Goal: Contribute content: Add original content to the website for others to see

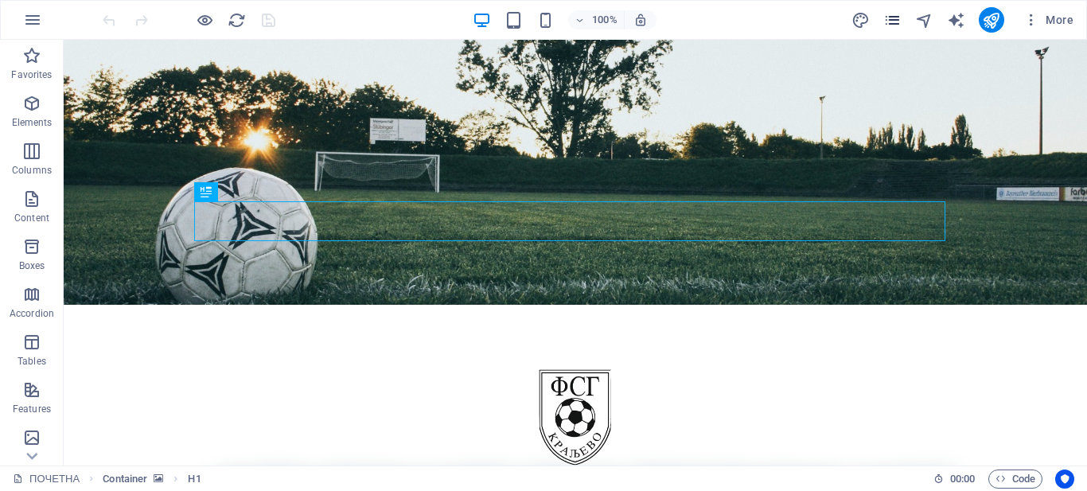
click at [887, 25] on icon "pages" at bounding box center [892, 20] width 18 height 18
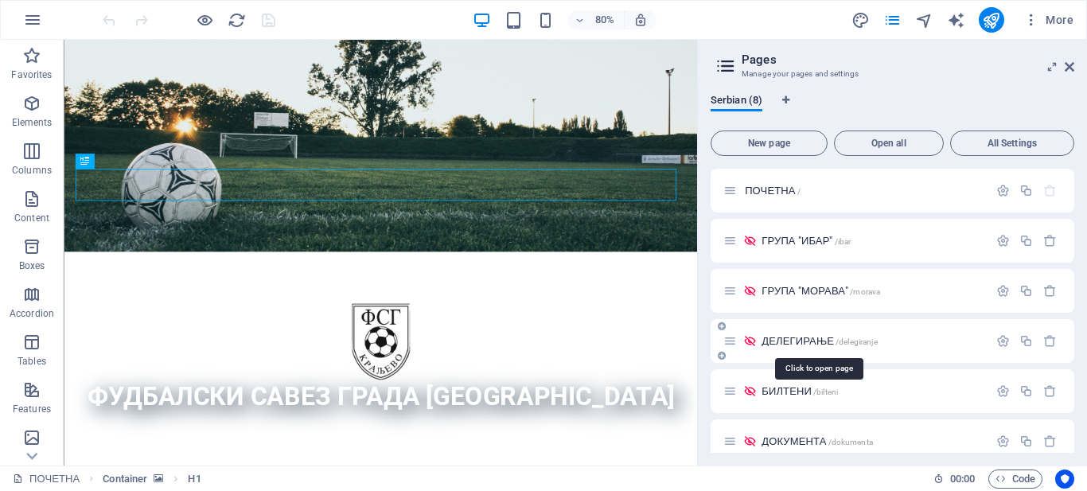
click at [814, 337] on span "ДЕЛЕГИРАЊЕ /delegiranje" at bounding box center [818, 341] width 115 height 12
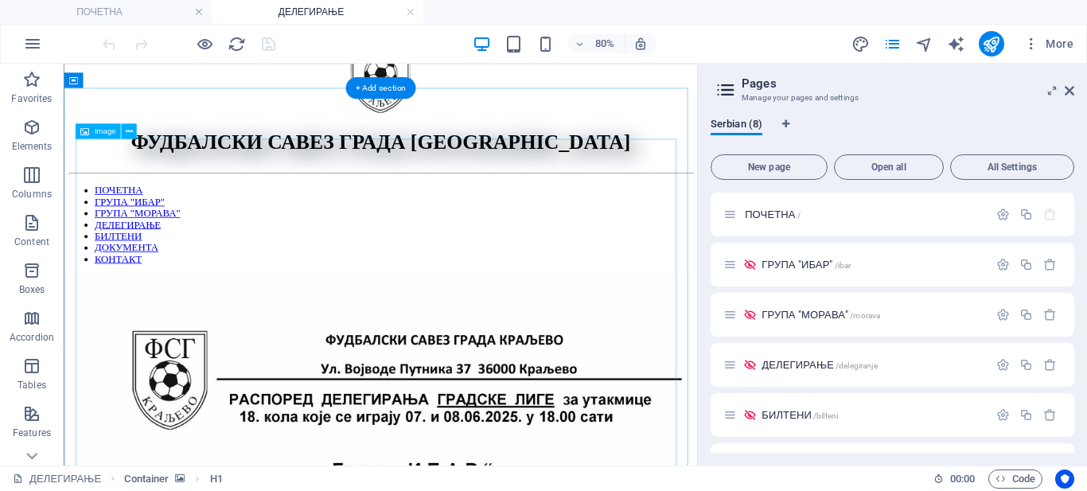
scroll to position [318, 0]
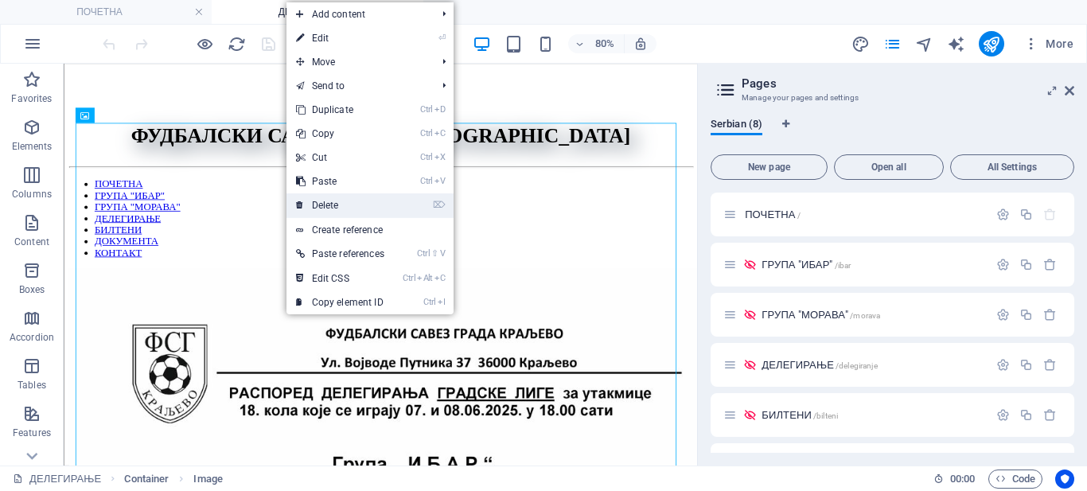
drag, startPoint x: 316, startPoint y: 201, endPoint x: 313, endPoint y: 172, distance: 29.6
click at [316, 201] on link "⌦ Delete" at bounding box center [339, 205] width 107 height 24
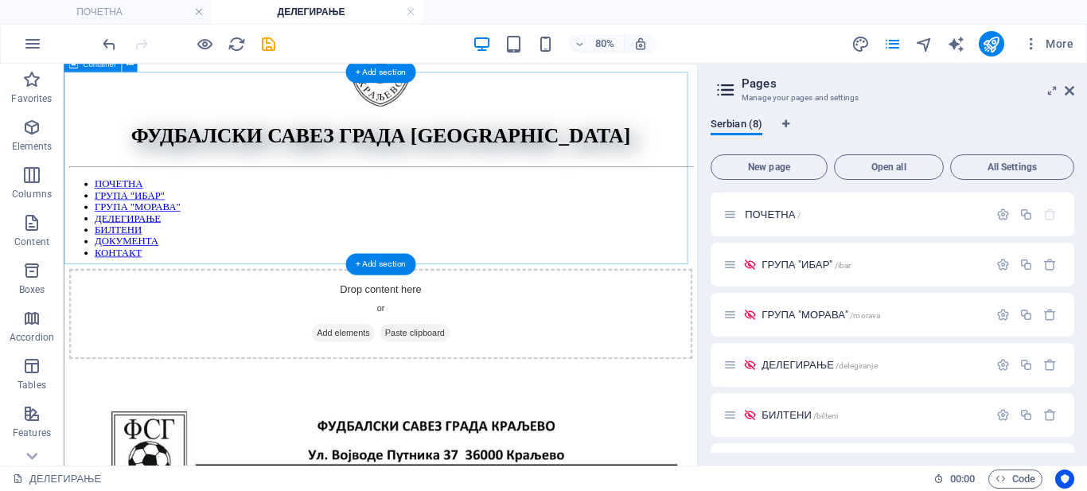
click at [384, 389] on span "Add elements" at bounding box center [412, 400] width 79 height 22
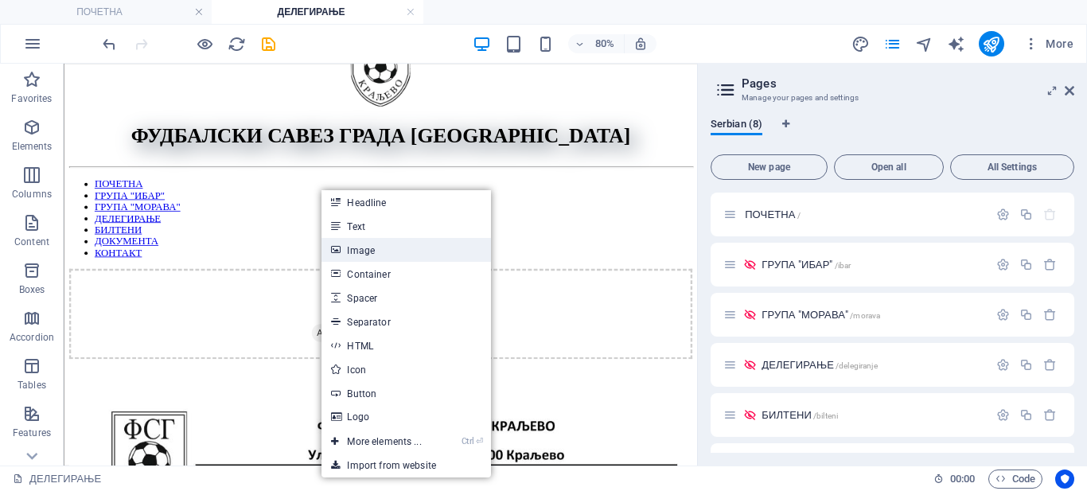
click at [368, 252] on link "Image" at bounding box center [405, 250] width 169 height 24
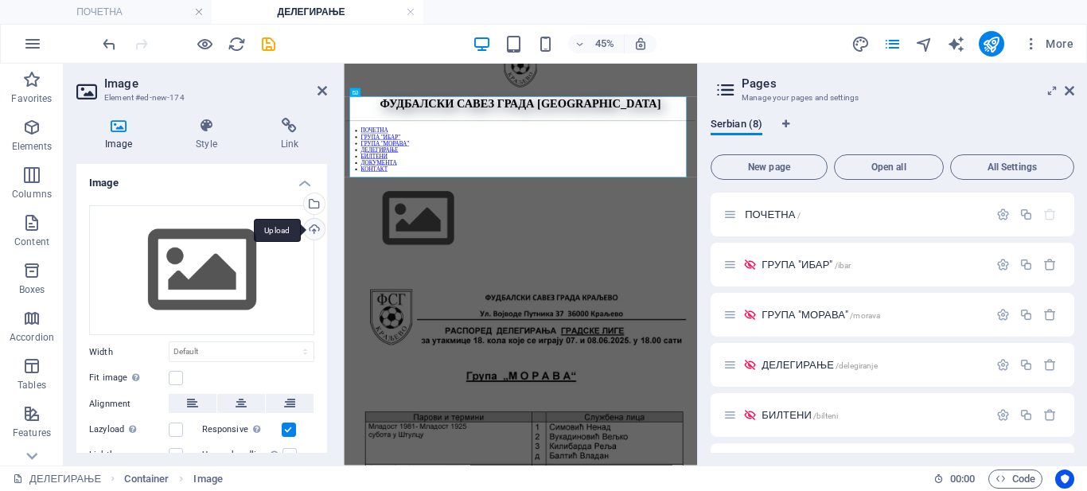
click at [310, 223] on div "Upload" at bounding box center [313, 231] width 24 height 24
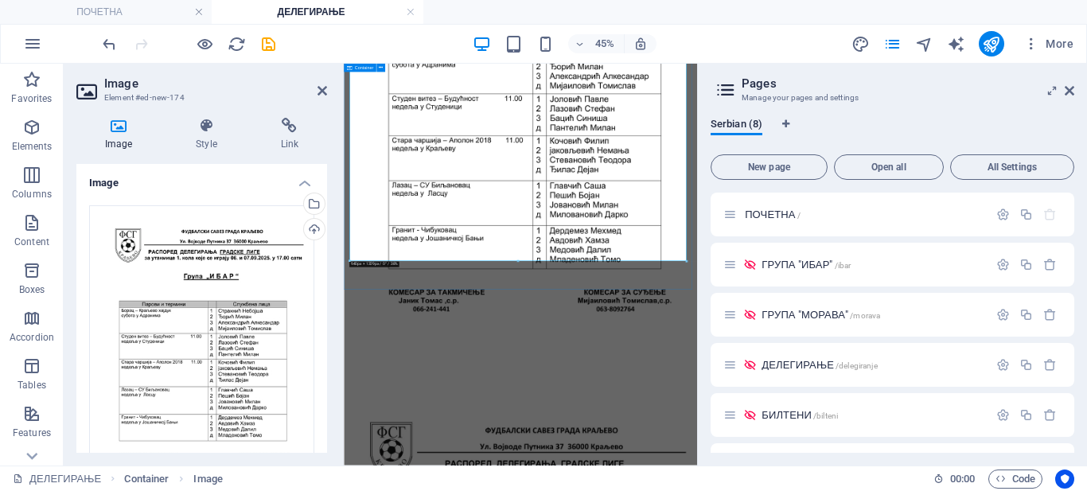
scroll to position [1432, 0]
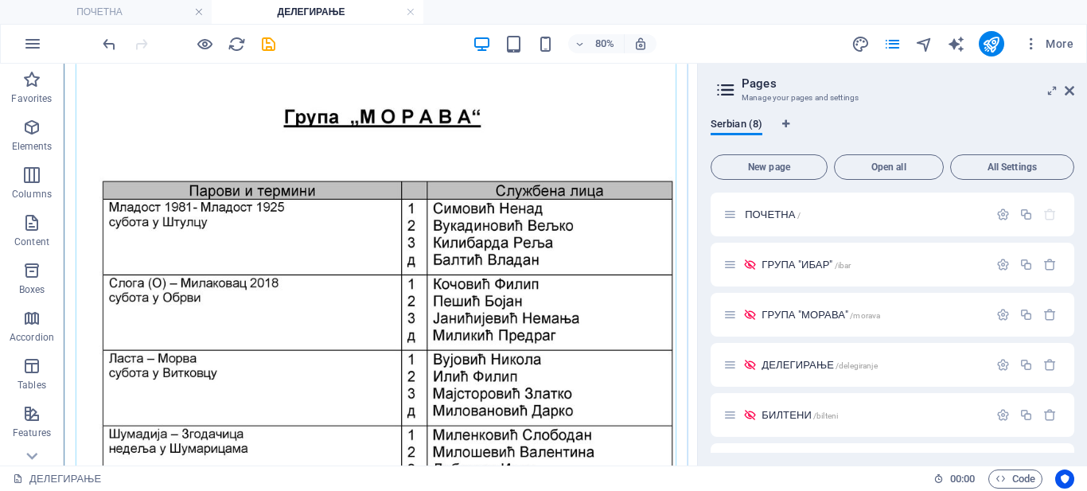
scroll to position [1910, 0]
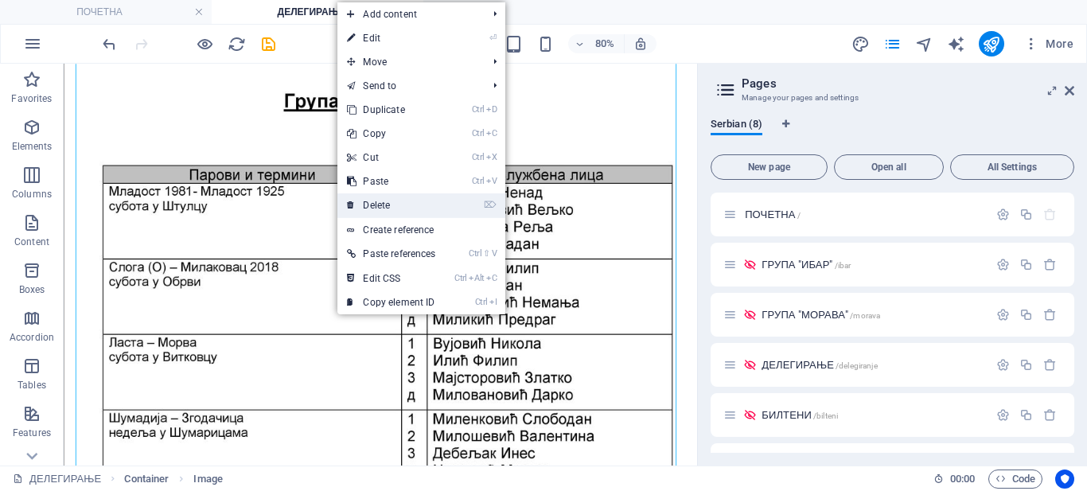
click at [383, 207] on link "⌦ Delete" at bounding box center [390, 205] width 107 height 24
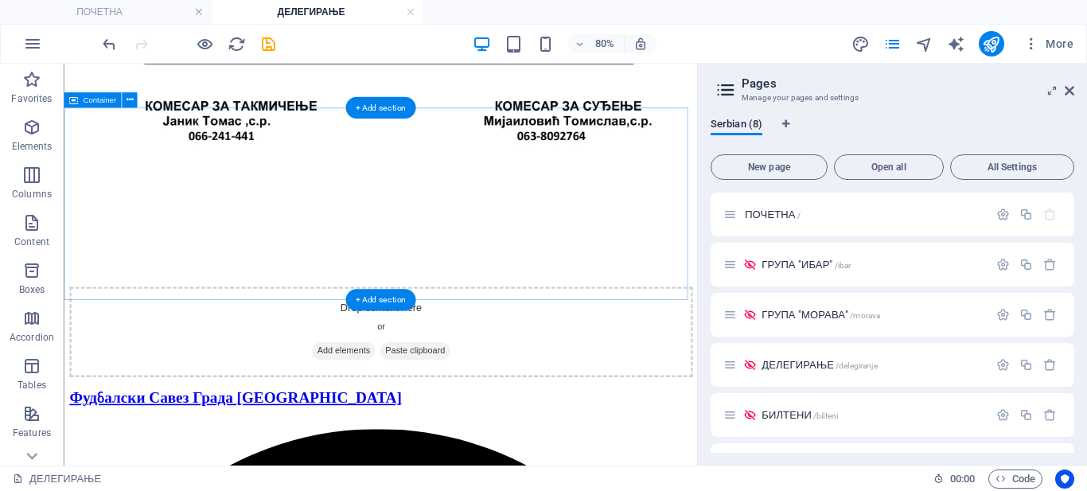
scroll to position [1282, 0]
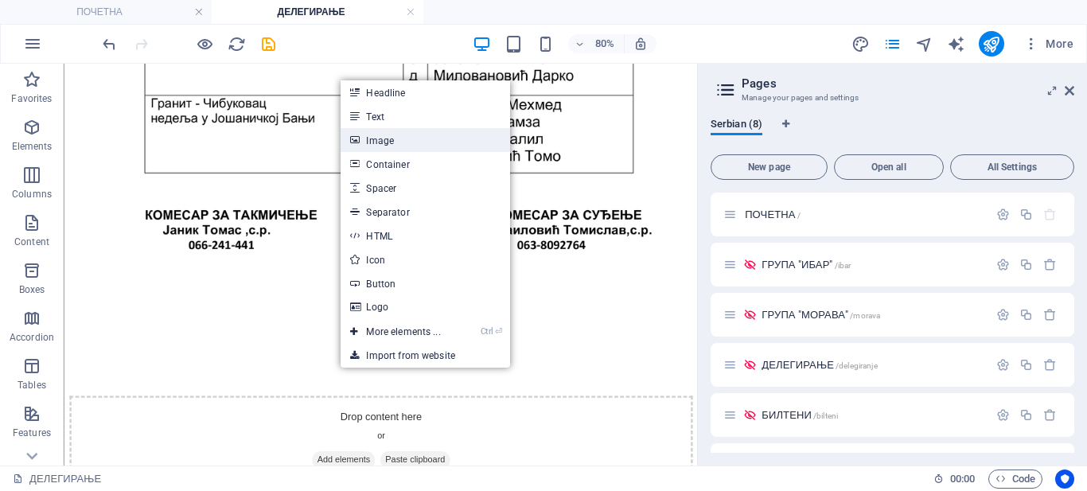
click at [365, 142] on link "Image" at bounding box center [425, 140] width 169 height 24
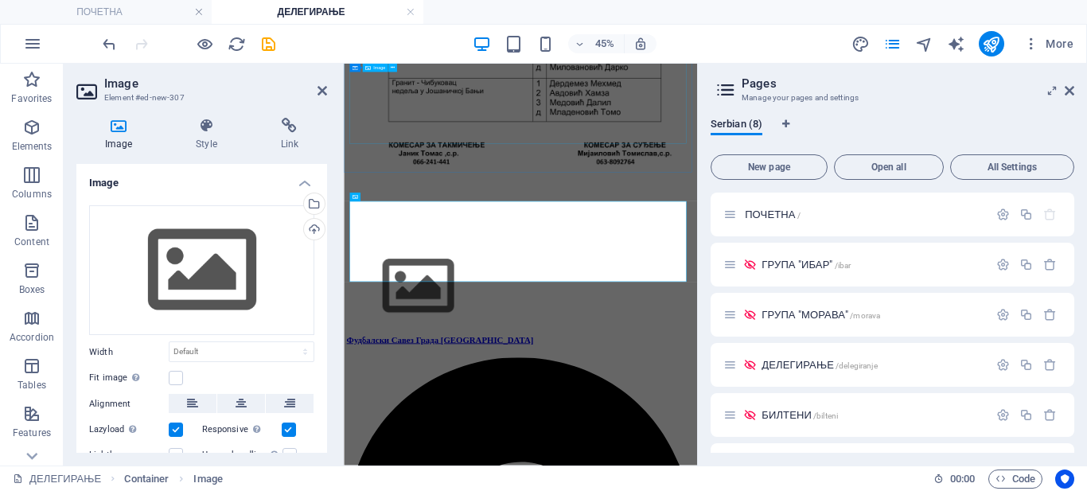
scroll to position [1271, 0]
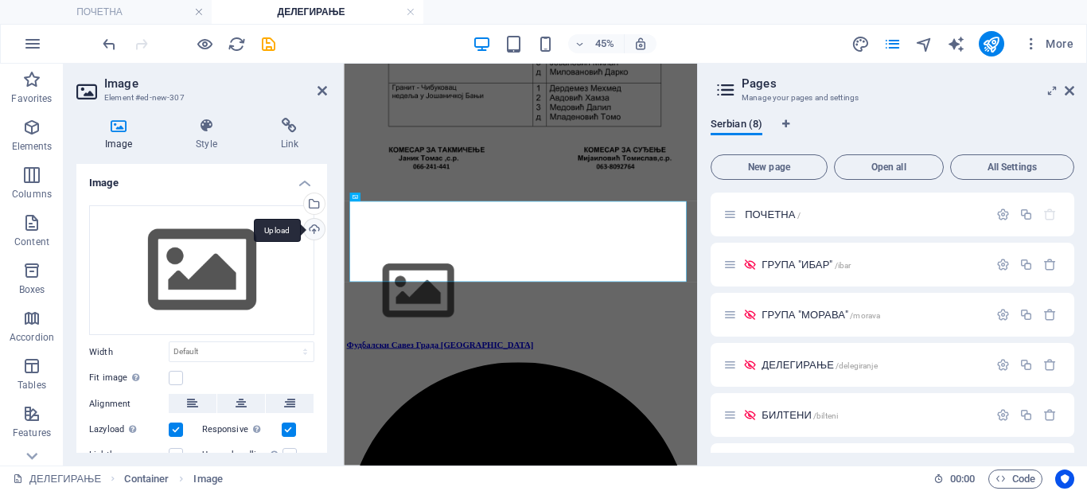
click at [307, 225] on div "Upload" at bounding box center [313, 231] width 24 height 24
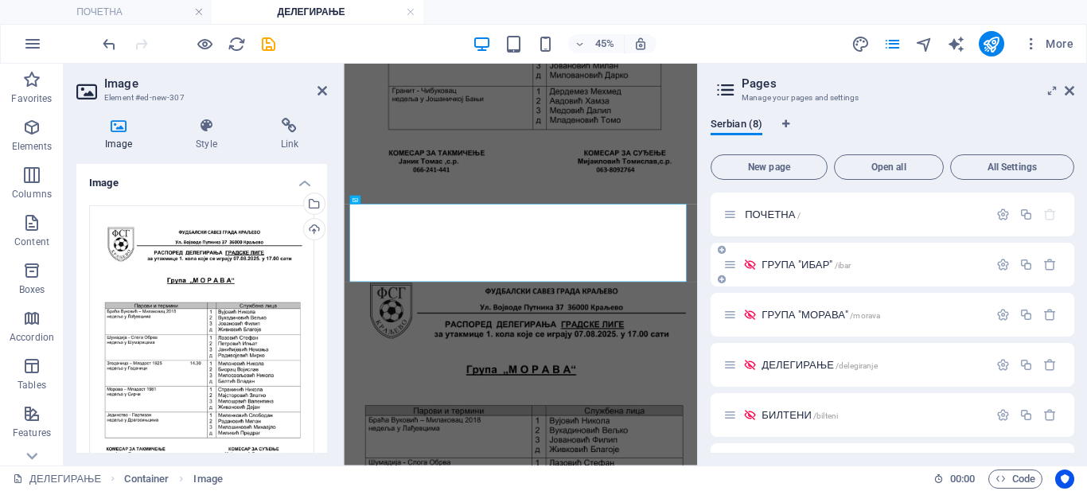
scroll to position [1282, 0]
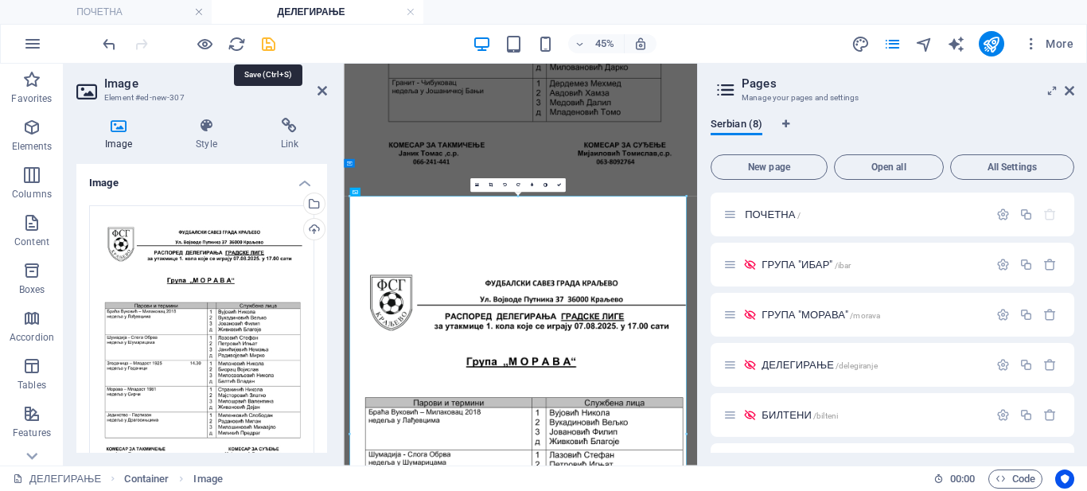
click at [264, 42] on icon "save" at bounding box center [268, 44] width 18 height 18
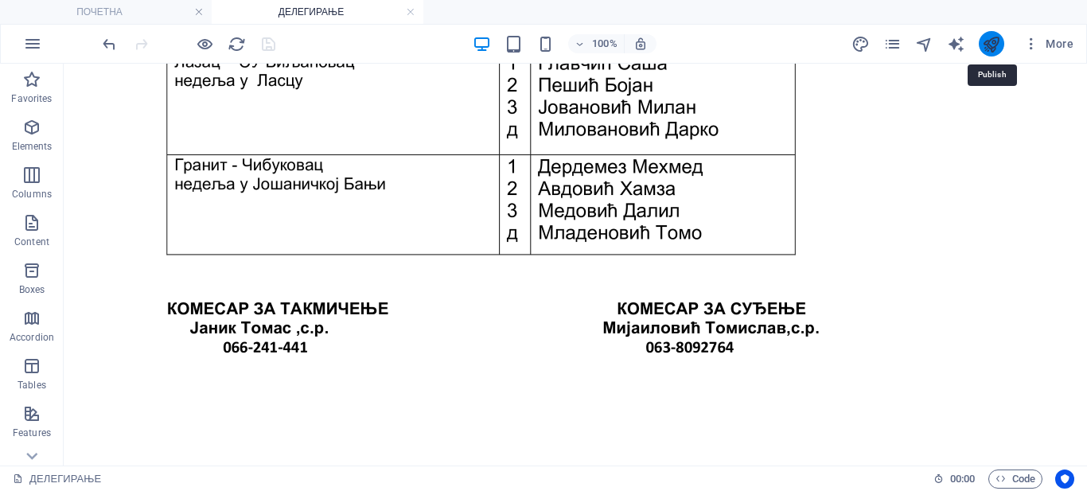
click at [991, 48] on icon "publish" at bounding box center [991, 44] width 18 height 18
